Goal: Transaction & Acquisition: Purchase product/service

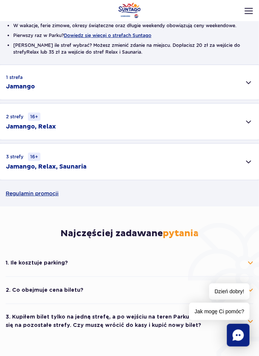
scroll to position [139, 0]
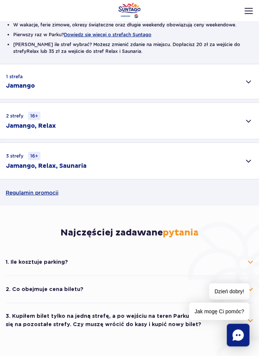
click at [250, 261] on button "1. Ile kosztuje parking?" at bounding box center [130, 262] width 248 height 17
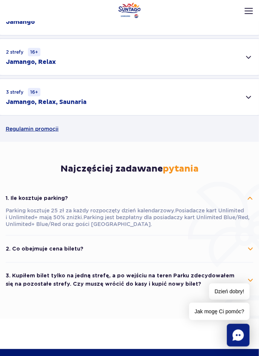
scroll to position [203, 0]
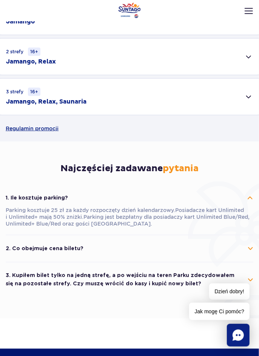
click at [249, 255] on button "2. Co obejmuje cena biletu?" at bounding box center [130, 248] width 248 height 17
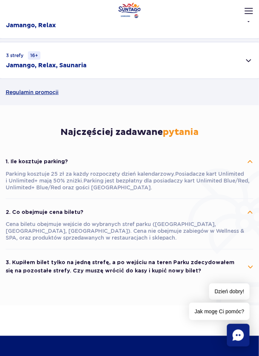
scroll to position [240, 0]
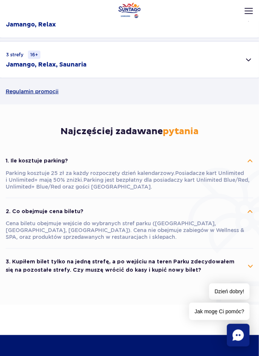
click at [250, 265] on button "3. Kupiłem bilet tylko na jedną strefę, a po wejściu na teren Parku zdecydowałe…" at bounding box center [130, 267] width 248 height 26
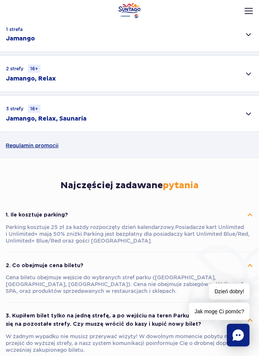
scroll to position [198, 0]
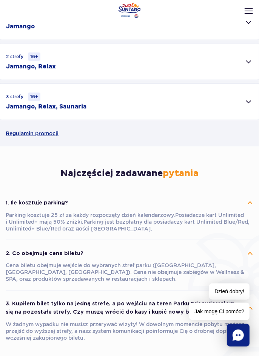
click at [249, 203] on button "1. Ile kosztuje parking?" at bounding box center [130, 202] width 248 height 17
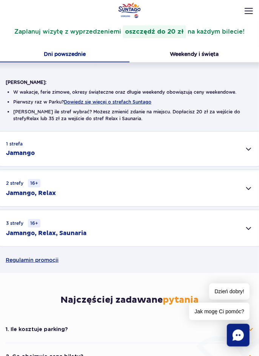
scroll to position [71, 0]
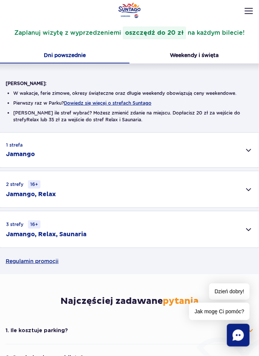
click at [246, 147] on div "1 strefa Jamango" at bounding box center [129, 150] width 259 height 35
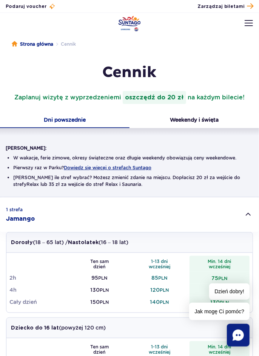
scroll to position [0, 0]
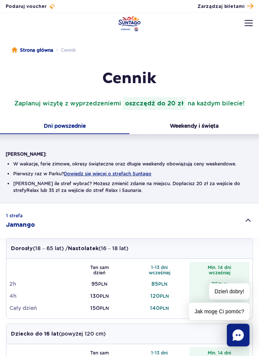
click at [202, 126] on button "Weekendy i święta" at bounding box center [195, 126] width 130 height 15
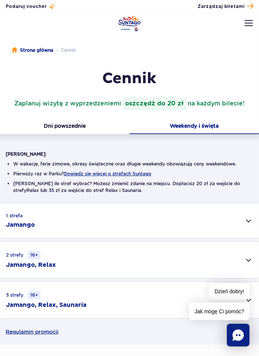
click at [248, 225] on div "1 strefa Jamango" at bounding box center [129, 220] width 259 height 35
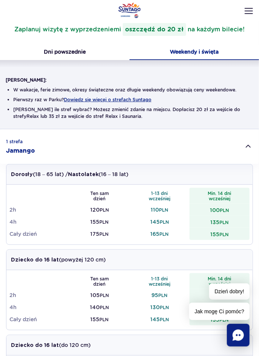
scroll to position [75, 0]
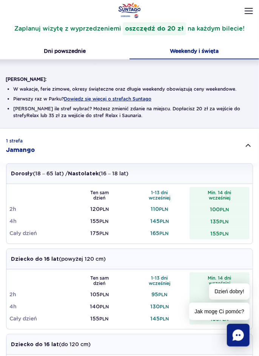
click at [247, 150] on div "1 strefa Jamango" at bounding box center [129, 145] width 259 height 35
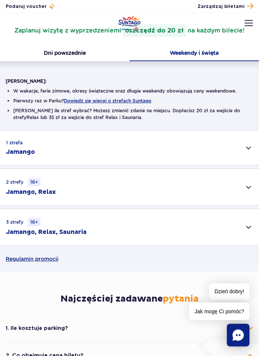
scroll to position [0, 0]
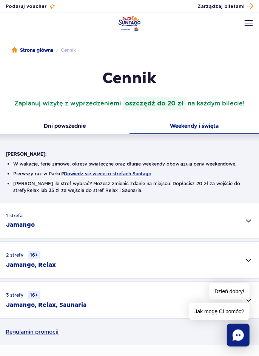
click at [44, 51] on link "Strona główna" at bounding box center [33, 50] width 42 height 8
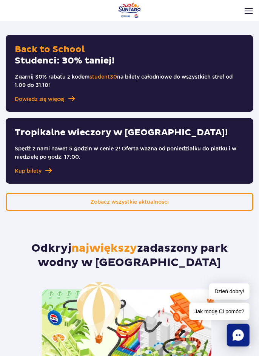
scroll to position [670, 0]
click at [192, 260] on h2 "Odkryj największy zadaszony park wodny w Europie" at bounding box center [129, 255] width 259 height 29
click at [190, 257] on h2 "Odkryj największy zadaszony park wodny w Europie" at bounding box center [129, 255] width 259 height 29
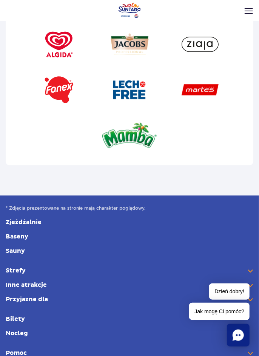
scroll to position [3256, 0]
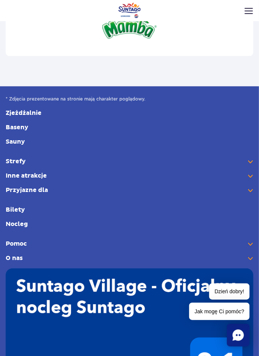
click at [28, 220] on link "Nocleg" at bounding box center [130, 224] width 248 height 8
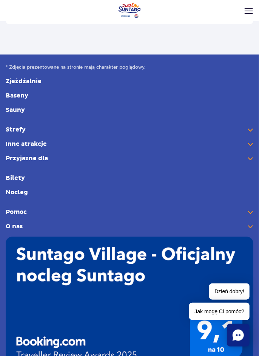
click at [36, 188] on link "Nocleg" at bounding box center [130, 192] width 248 height 8
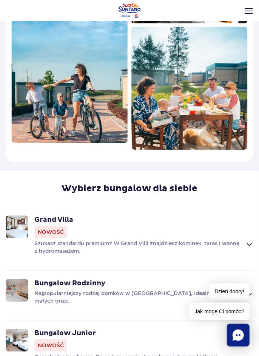
scroll to position [560, 0]
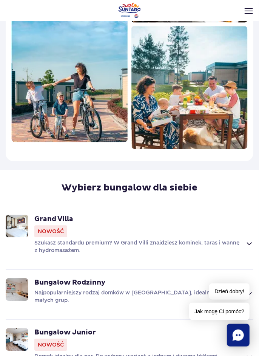
click at [251, 247] on span at bounding box center [249, 243] width 9 height 9
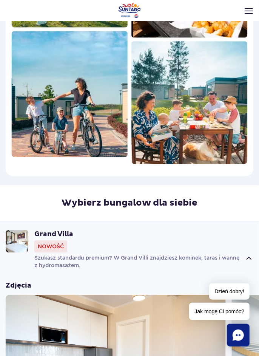
scroll to position [545, 0]
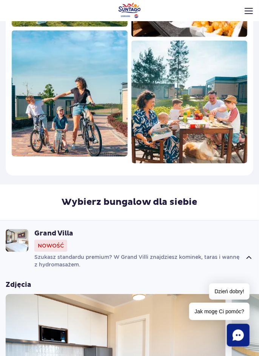
click at [249, 258] on span at bounding box center [249, 257] width 9 height 9
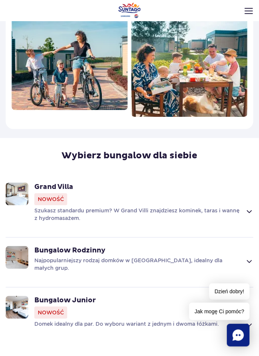
scroll to position [594, 0]
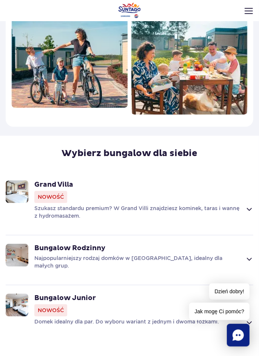
click at [249, 256] on span at bounding box center [249, 258] width 9 height 9
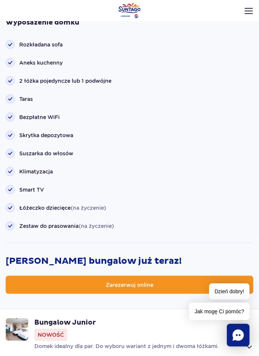
scroll to position [1013, 0]
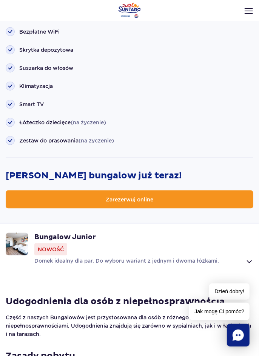
click at [168, 254] on div "Bungalow Junior Nowość" at bounding box center [143, 244] width 219 height 23
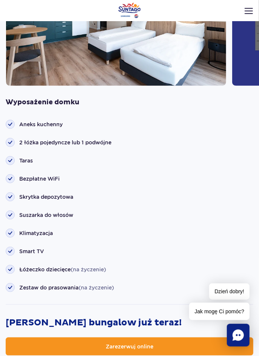
scroll to position [991, 0]
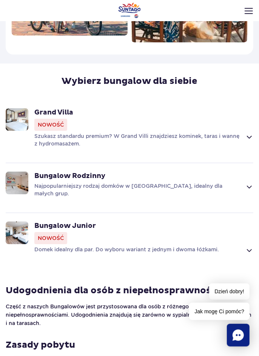
scroll to position [648, 0]
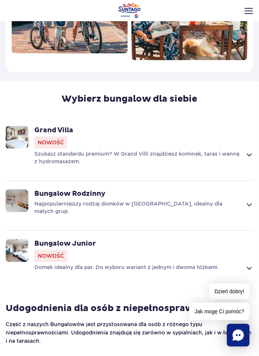
click at [111, 159] on p "Szukasz standardu premium? W Grand Villi znajdziesz kominek, taras i wannę z hy…" at bounding box center [137, 157] width 207 height 15
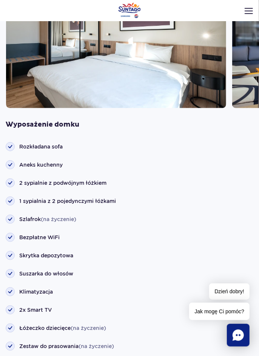
scroll to position [861, 0]
click at [14, 147] on rect at bounding box center [10, 146] width 9 height 9
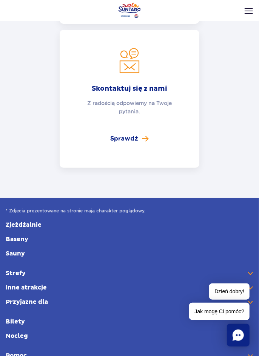
scroll to position [3572, 0]
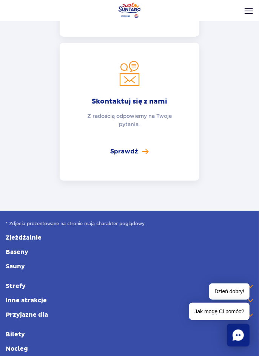
click at [23, 330] on link "Bilety" at bounding box center [130, 334] width 248 height 8
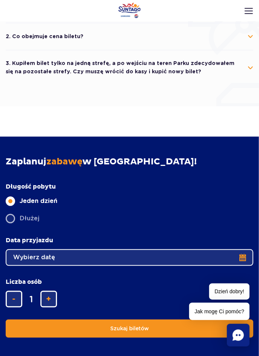
scroll to position [392, 0]
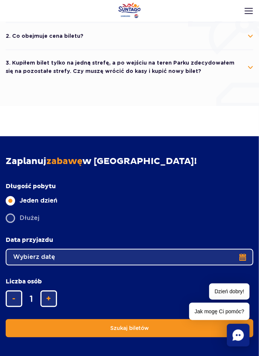
click at [148, 232] on form "Długość pobytu długość pobytu w głównej treści Jeden dzień Dłużej Data przyjazd…" at bounding box center [130, 260] width 248 height 155
click at [28, 218] on label "Dłużej" at bounding box center [130, 218] width 248 height 11
click at [14, 223] on input "Dłużej" at bounding box center [10, 224] width 8 height 2
radio input "false"
radio input "true"
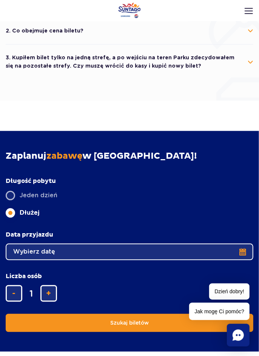
scroll to position [398, 0]
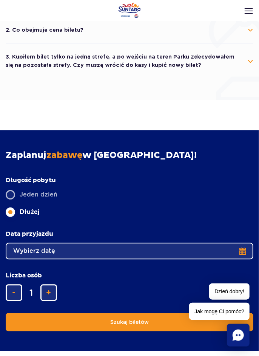
click at [51, 293] on span "dodaj bilet" at bounding box center [48, 293] width 5 height 0
click at [54, 296] on button "dodaj bilet" at bounding box center [48, 293] width 17 height 17
click at [51, 296] on button "dodaj bilet" at bounding box center [48, 293] width 17 height 17
type input "4"
click at [246, 250] on button "Wybierz datę" at bounding box center [130, 251] width 248 height 17
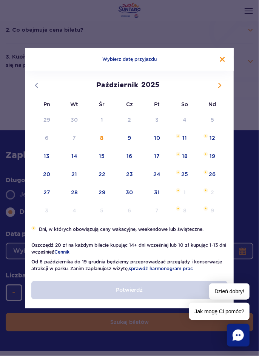
click at [218, 92] on span at bounding box center [219, 85] width 13 height 13
click at [40, 92] on span at bounding box center [36, 85] width 13 height 13
click at [35, 88] on icon at bounding box center [36, 85] width 5 height 5
select select "9"
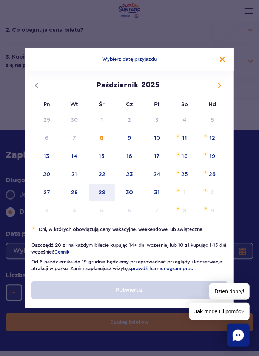
click at [103, 201] on span "29" at bounding box center [102, 192] width 28 height 17
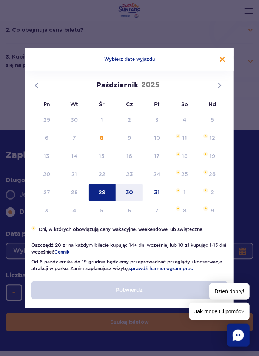
click at [132, 201] on span "30" at bounding box center [130, 192] width 28 height 17
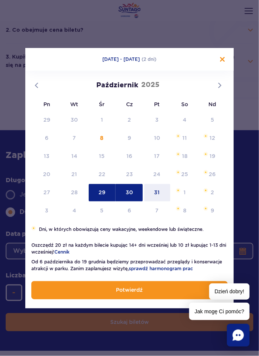
click at [159, 201] on span "31" at bounding box center [158, 192] width 28 height 17
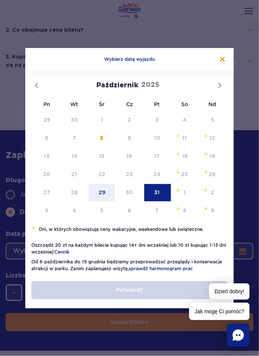
click at [102, 201] on span "29" at bounding box center [102, 192] width 28 height 17
click at [104, 201] on span "29" at bounding box center [102, 192] width 28 height 17
click at [130, 201] on span "30" at bounding box center [130, 192] width 28 height 17
click at [102, 201] on span "29" at bounding box center [102, 192] width 28 height 17
click at [130, 201] on span "30" at bounding box center [130, 192] width 28 height 17
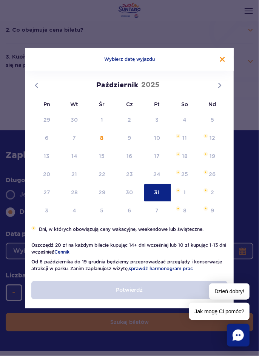
click at [159, 201] on span "31" at bounding box center [158, 192] width 28 height 17
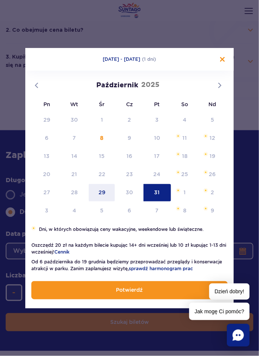
click at [103, 201] on span "29" at bounding box center [102, 192] width 28 height 17
click at [130, 201] on span "30" at bounding box center [130, 192] width 28 height 17
click at [158, 201] on span "31" at bounding box center [158, 192] width 28 height 17
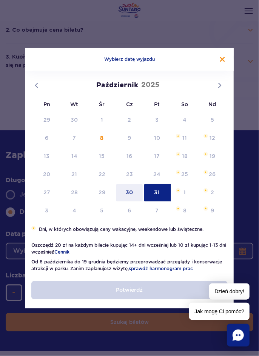
click at [131, 201] on span "30" at bounding box center [130, 192] width 28 height 17
click at [158, 201] on span "31" at bounding box center [158, 192] width 28 height 17
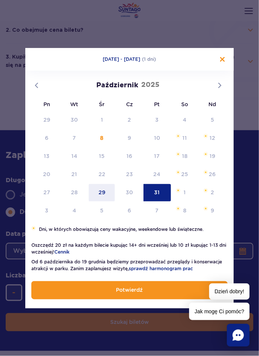
click at [105, 201] on span "29" at bounding box center [102, 192] width 28 height 17
click at [107, 218] on span "5" at bounding box center [102, 210] width 28 height 17
click at [105, 201] on span "29" at bounding box center [102, 192] width 28 height 17
click at [223, 62] on button "Zamknij kalendarz" at bounding box center [222, 59] width 5 height 5
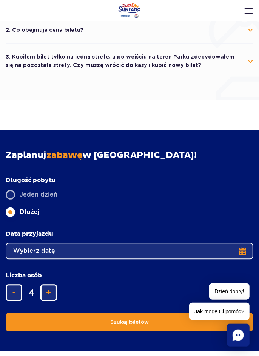
click at [241, 256] on button "Wybierz datę" at bounding box center [130, 251] width 248 height 17
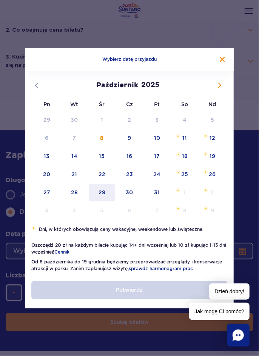
click at [104, 201] on span "29" at bounding box center [102, 192] width 28 height 17
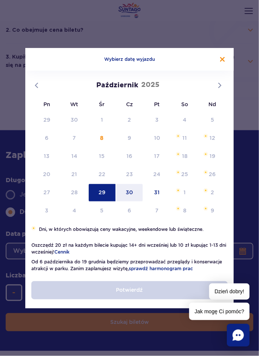
click at [130, 201] on span "30" at bounding box center [130, 192] width 28 height 17
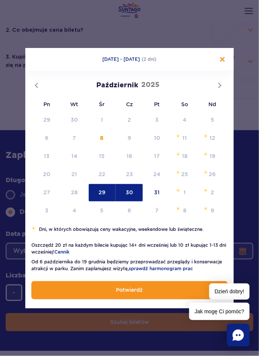
click at [162, 299] on button "Potwierdź" at bounding box center [129, 290] width 196 height 18
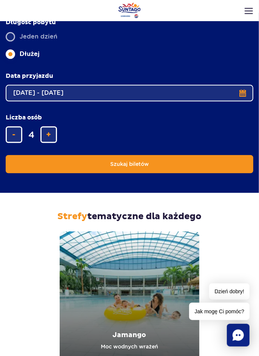
scroll to position [557, 0]
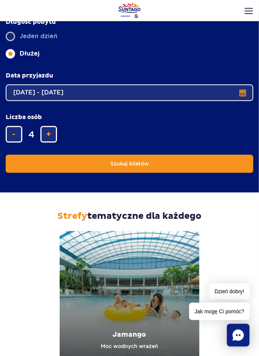
click at [167, 165] on button "Szukaj biletów" at bounding box center [130, 164] width 248 height 18
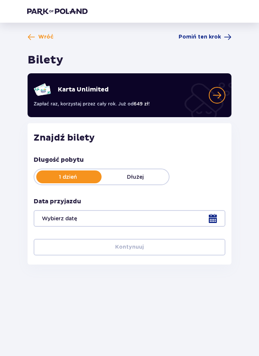
type input "[DATE] - [DATE]"
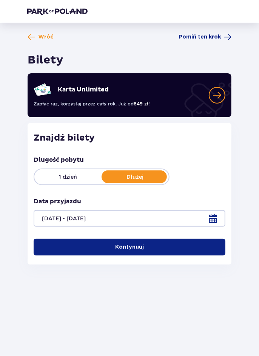
click at [158, 252] on button "Kontynuuj" at bounding box center [130, 247] width 192 height 17
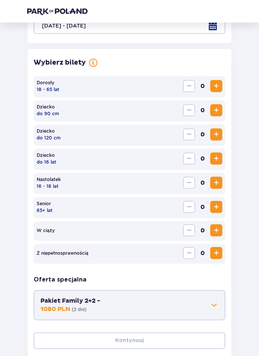
scroll to position [208, 0]
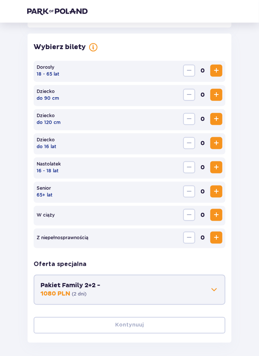
click at [218, 69] on span "Zwiększ" at bounding box center [216, 70] width 9 height 9
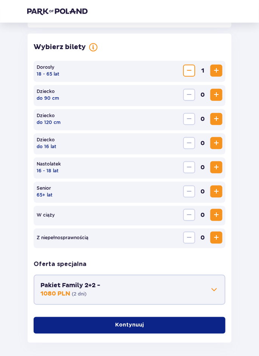
click at [221, 70] on span "Zwiększ" at bounding box center [216, 70] width 9 height 9
click at [216, 118] on span "Zwiększ" at bounding box center [216, 118] width 9 height 9
click at [220, 143] on span "Zwiększ" at bounding box center [216, 143] width 9 height 9
click at [168, 328] on button "Kontynuuj" at bounding box center [130, 325] width 192 height 17
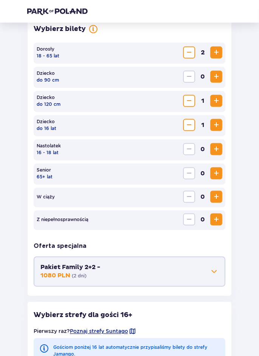
scroll to position [391, 0]
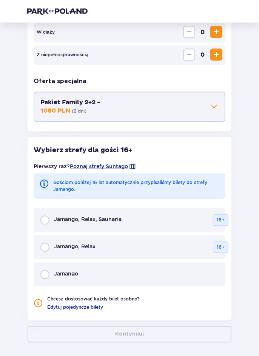
click at [48, 277] on input "radio" at bounding box center [44, 274] width 9 height 9
radio input "true"
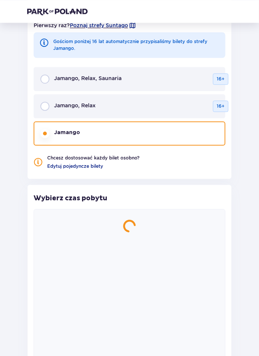
scroll to position [648, 0]
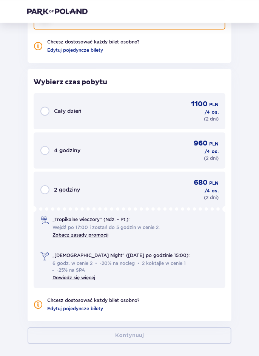
click at [48, 109] on input "radio" at bounding box center [44, 111] width 9 height 9
radio input "true"
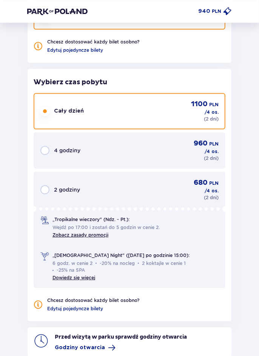
scroll to position [685, 0]
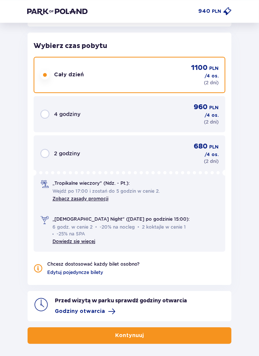
click at [152, 340] on button "Kontynuuj" at bounding box center [130, 335] width 204 height 17
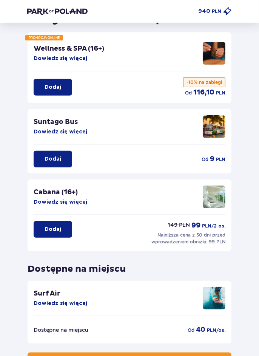
scroll to position [67, 0]
